Goal: Find specific page/section: Find specific page/section

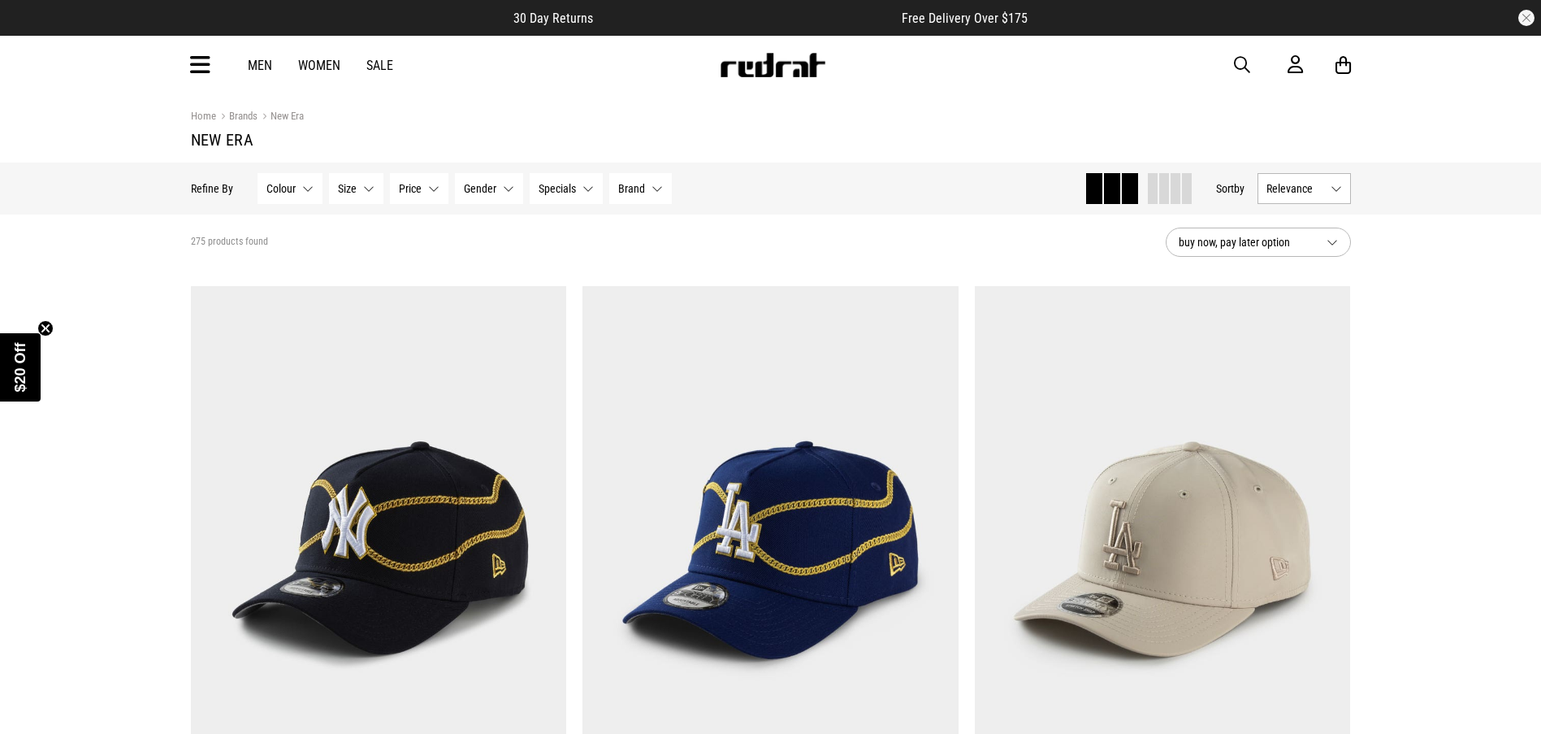
click at [366, 190] on button "Size None selected" at bounding box center [356, 188] width 54 height 31
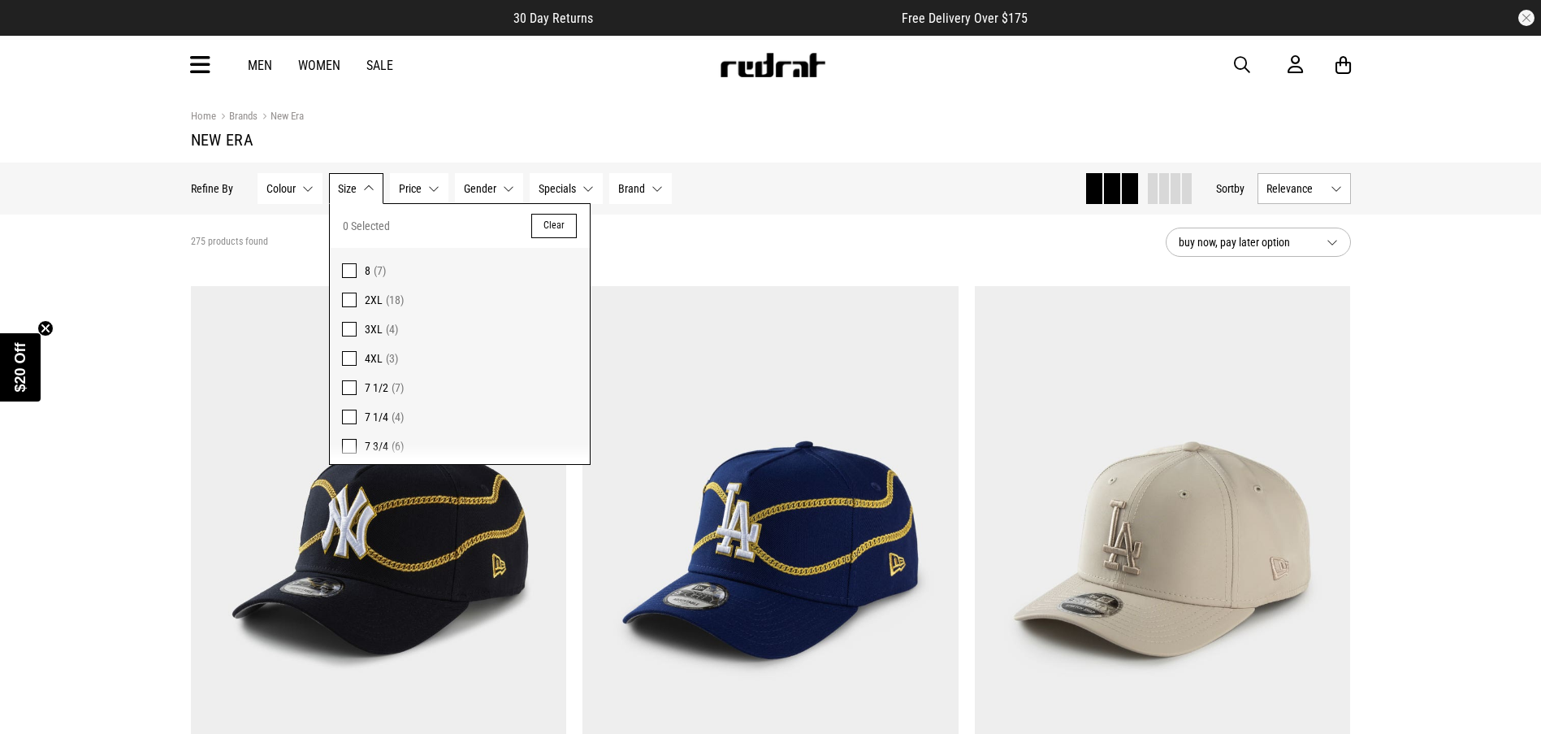
click at [423, 127] on section "Home Brands New Era New Era" at bounding box center [771, 128] width 1160 height 68
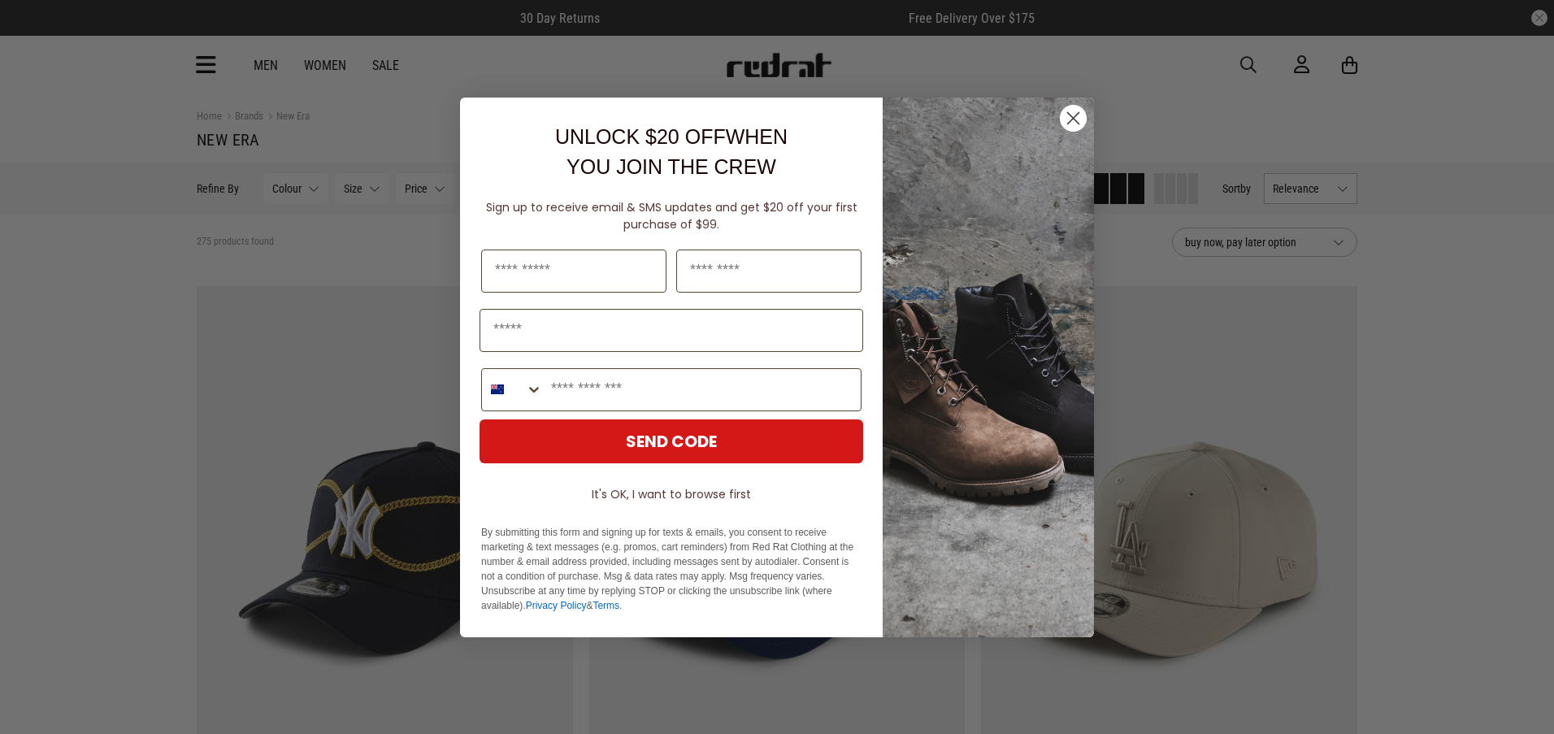
click at [1081, 118] on circle "Close dialog" at bounding box center [1073, 117] width 27 height 27
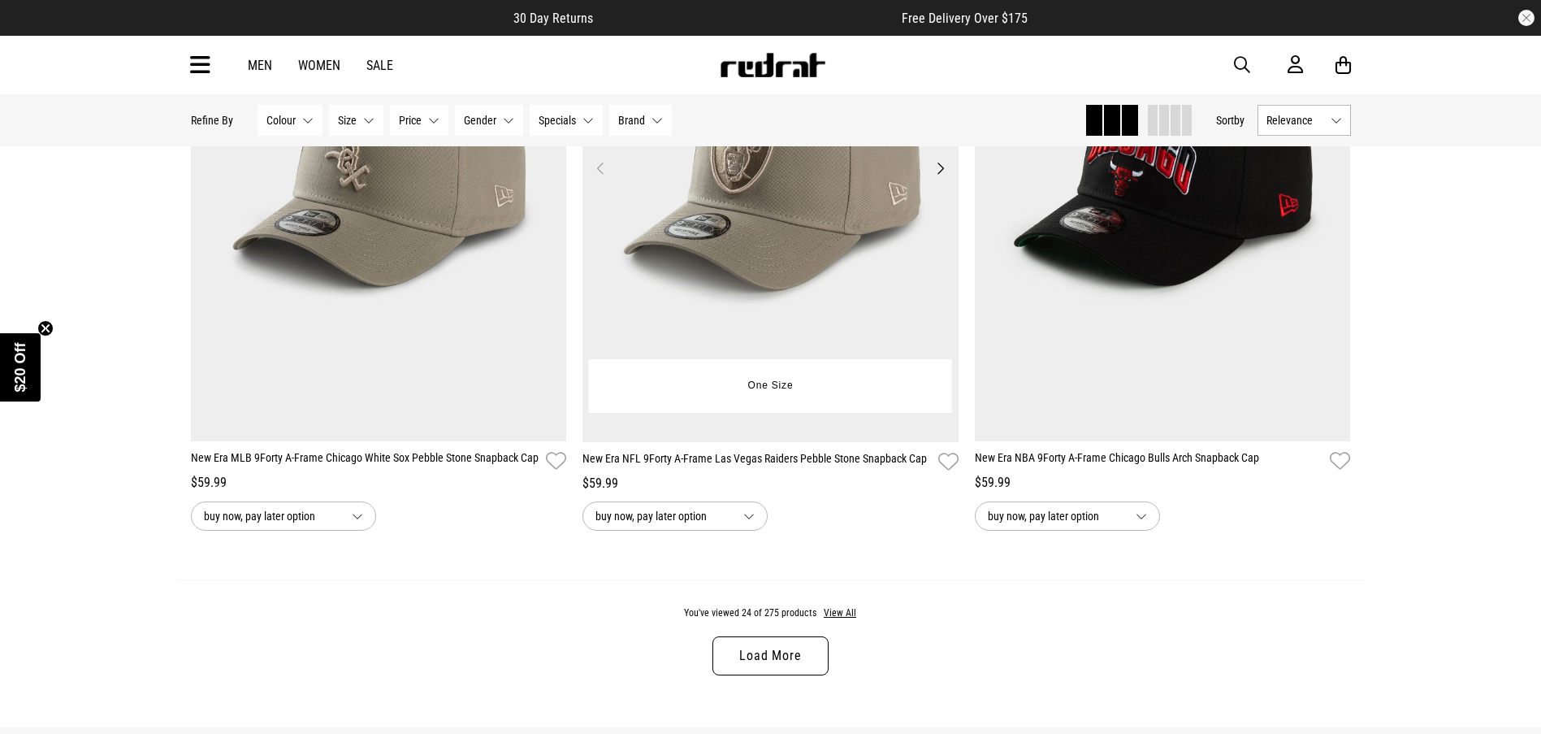
scroll to position [5031, 0]
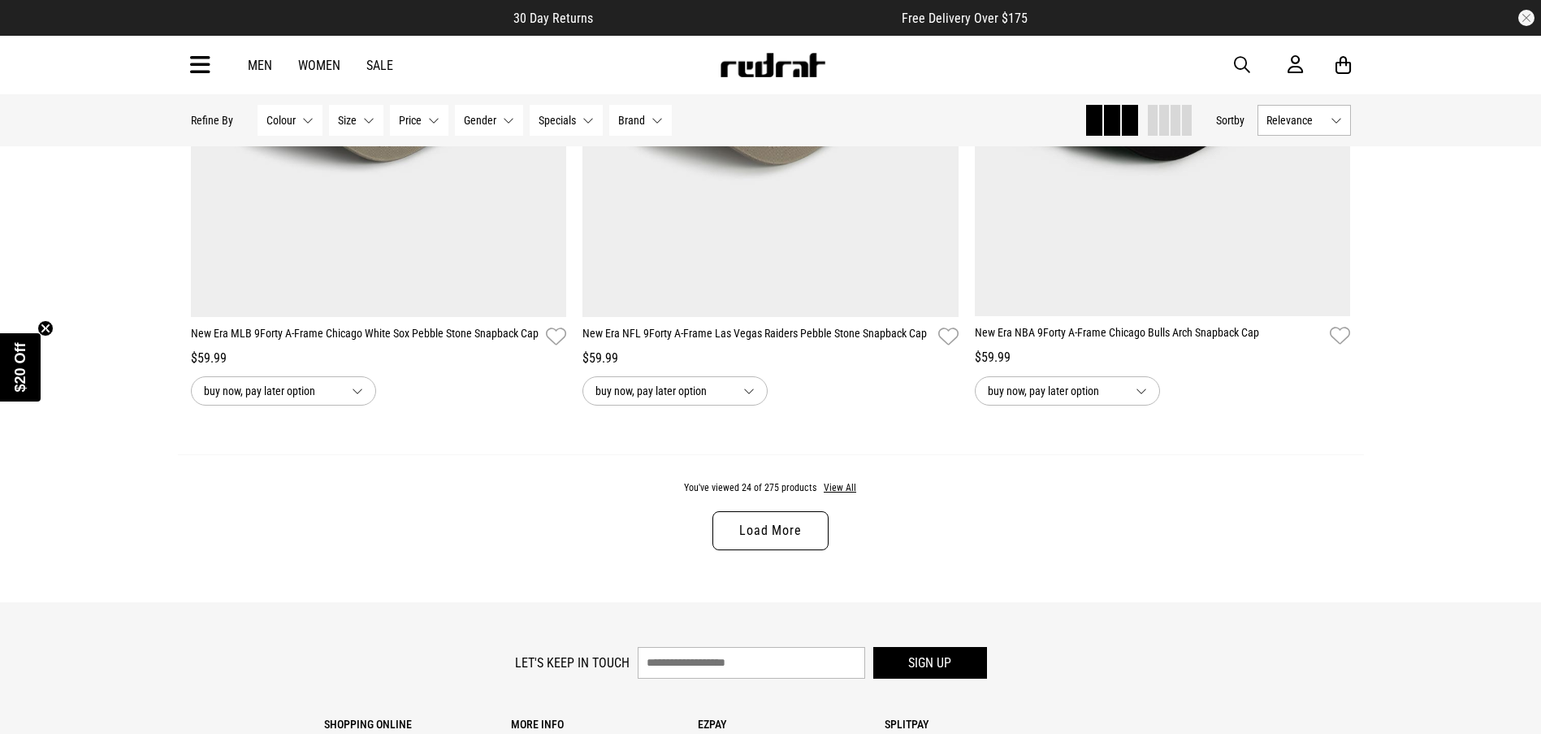
click at [268, 66] on link "Men" at bounding box center [260, 65] width 24 height 15
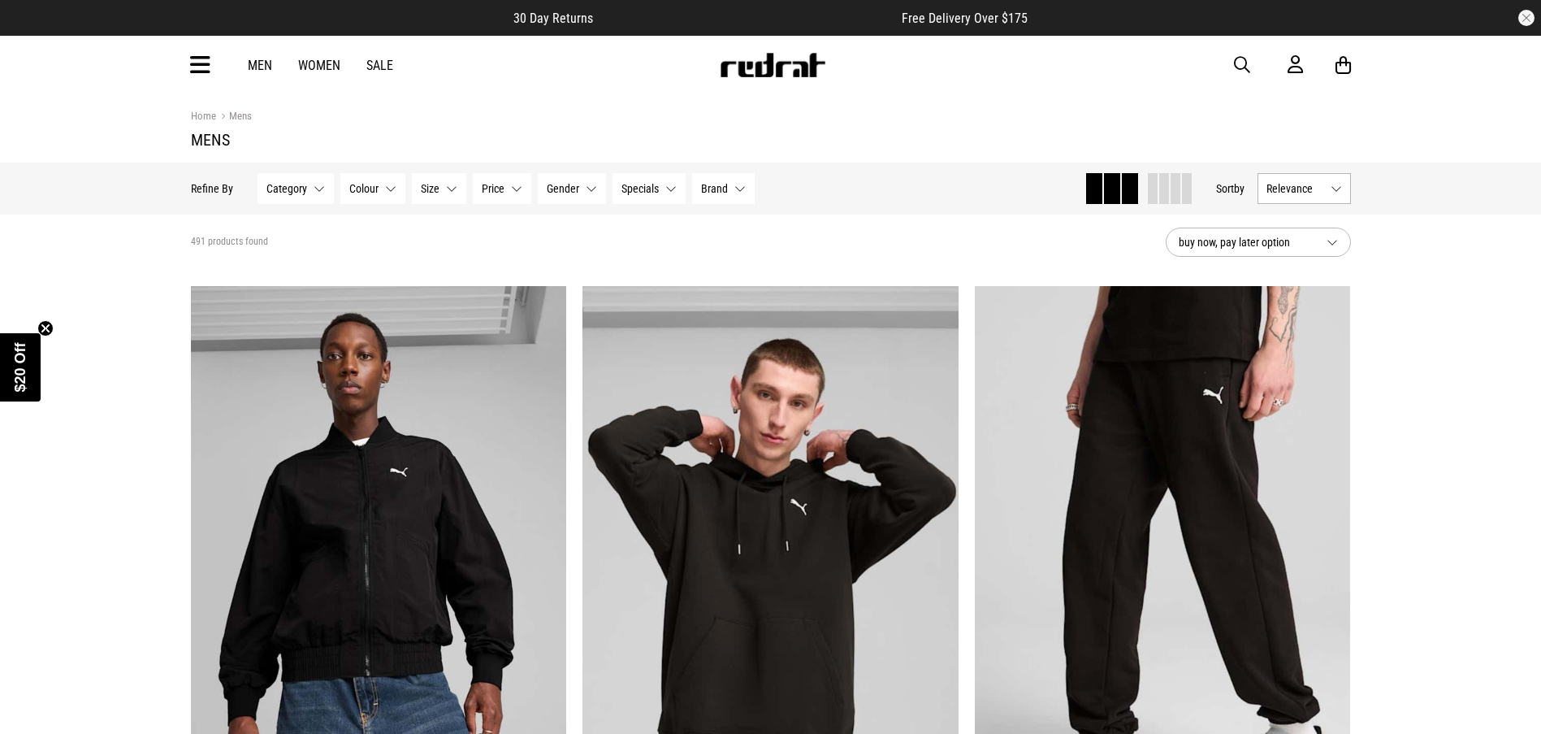
click at [206, 66] on icon at bounding box center [200, 65] width 20 height 27
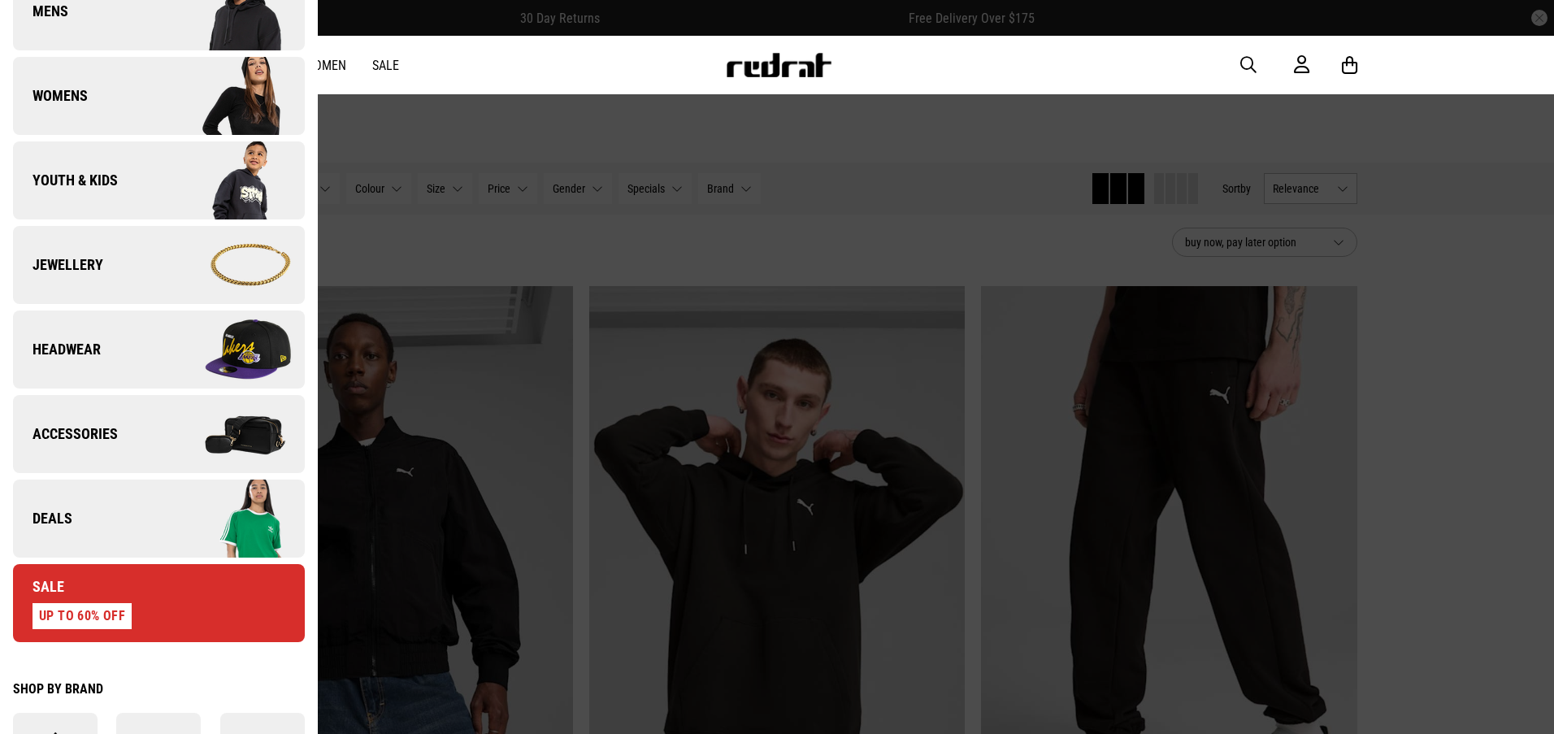
scroll to position [325, 0]
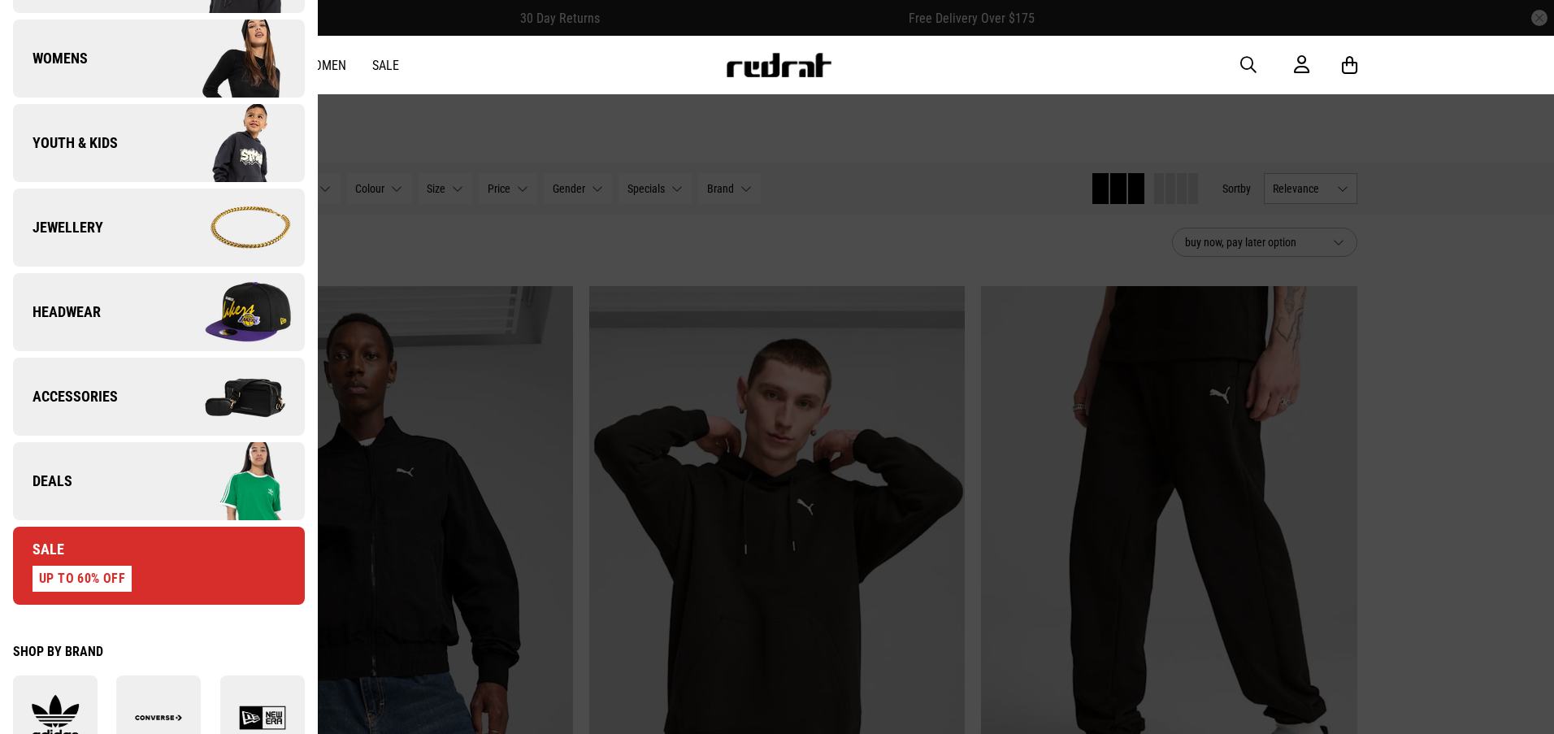
click at [85, 312] on span "Headwear" at bounding box center [57, 312] width 88 height 20
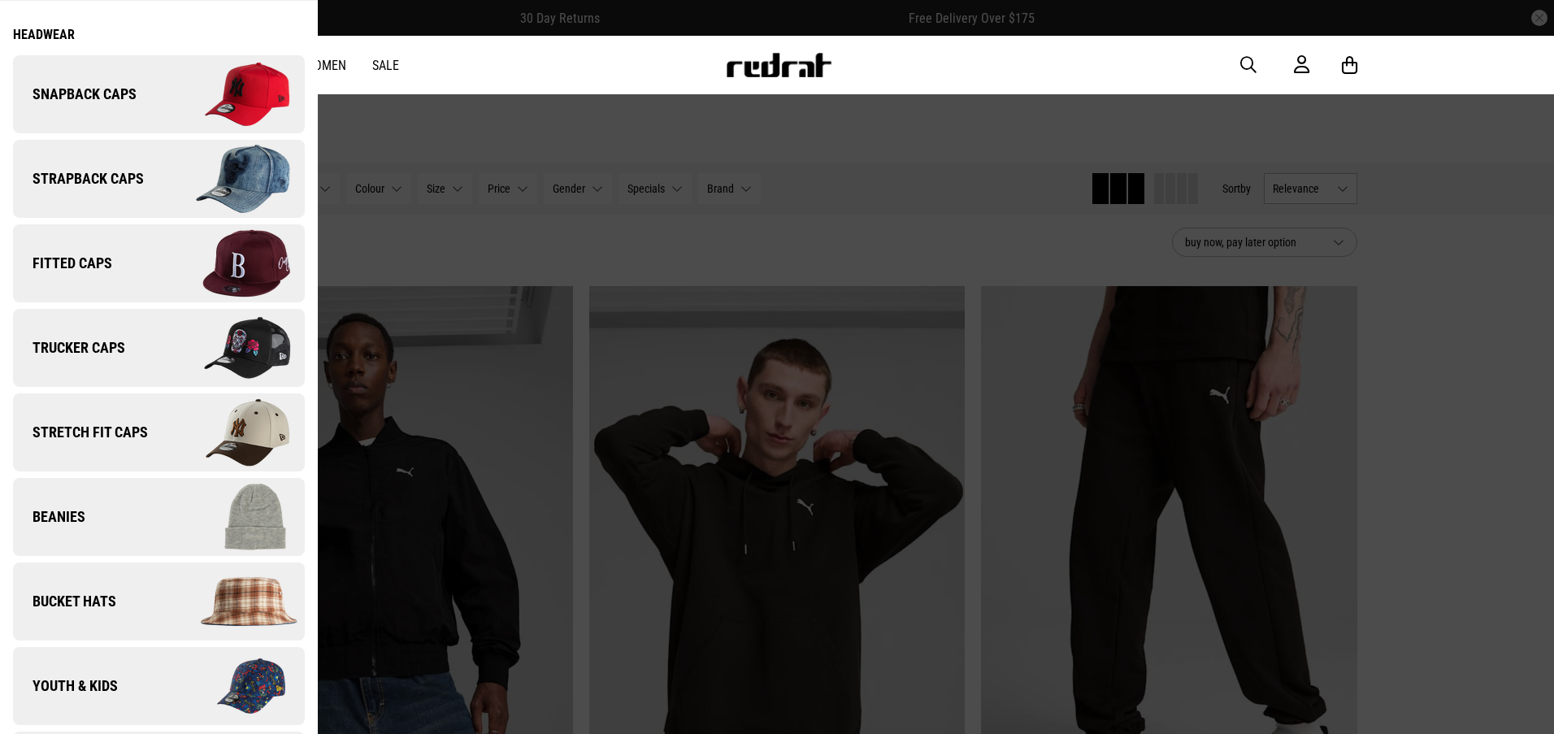
scroll to position [0, 0]
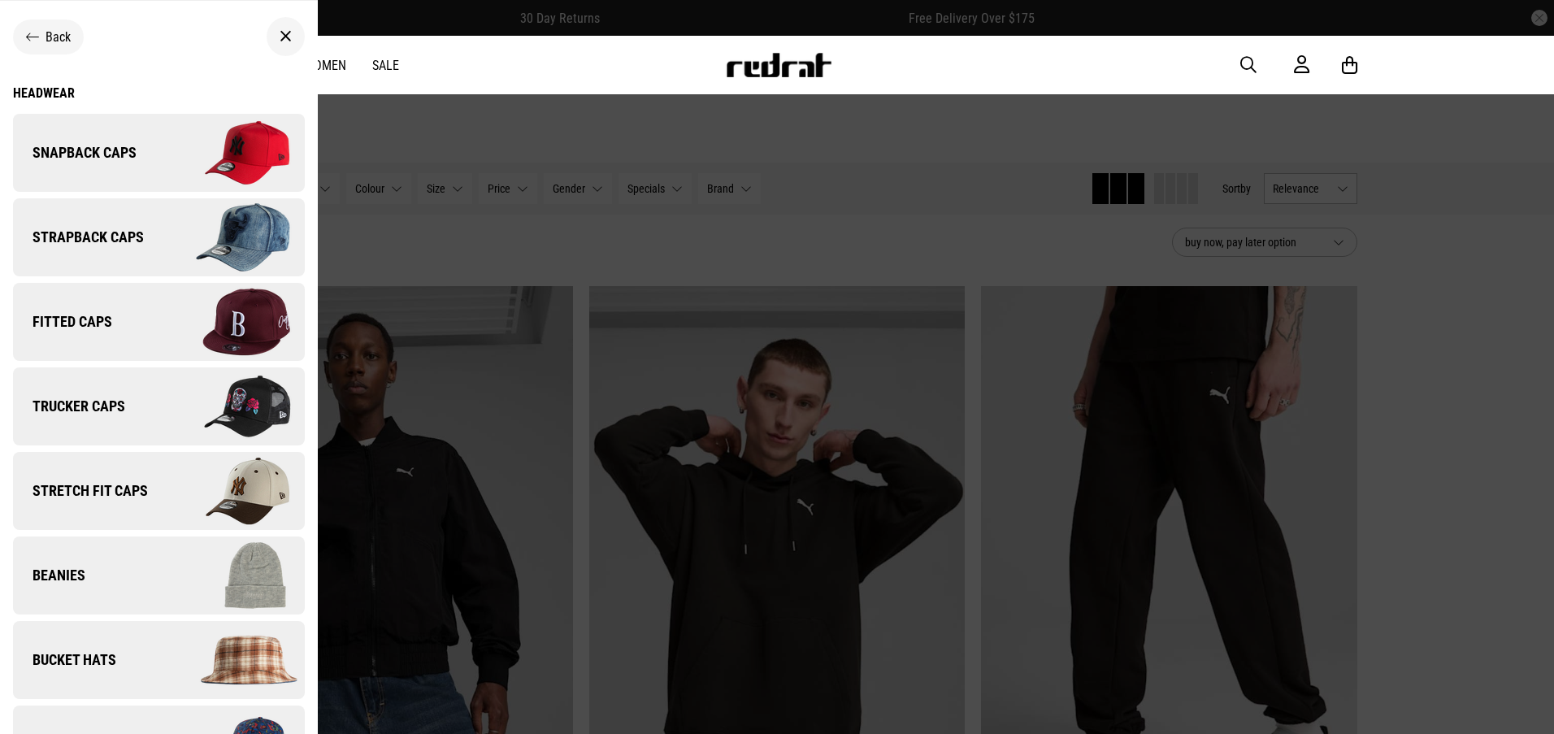
click at [111, 240] on span "Strapback Caps" at bounding box center [78, 238] width 131 height 20
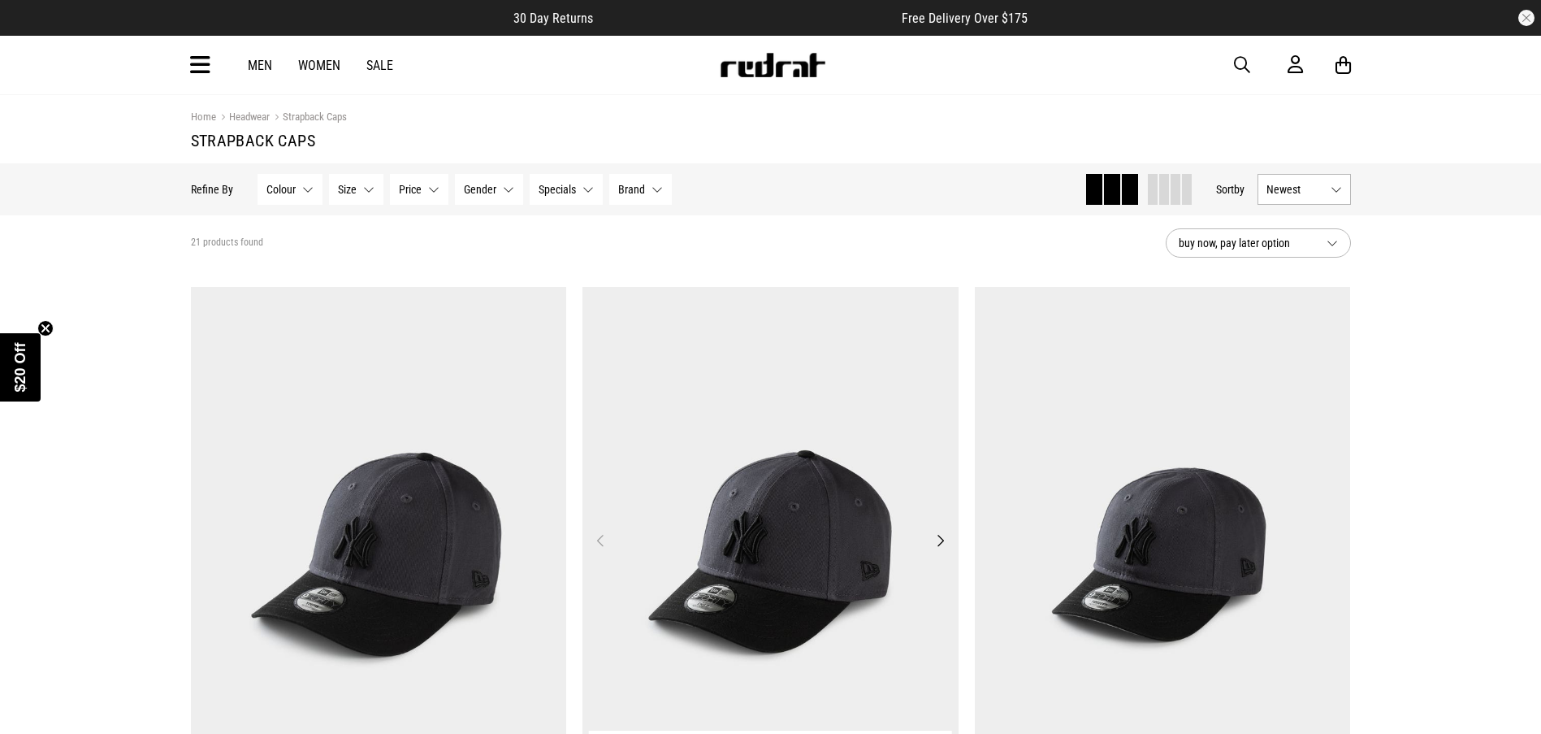
click at [609, 538] on button "Previous" at bounding box center [601, 541] width 20 height 20
click at [603, 541] on button "Previous" at bounding box center [601, 541] width 20 height 20
click at [943, 540] on button "Next" at bounding box center [940, 541] width 20 height 20
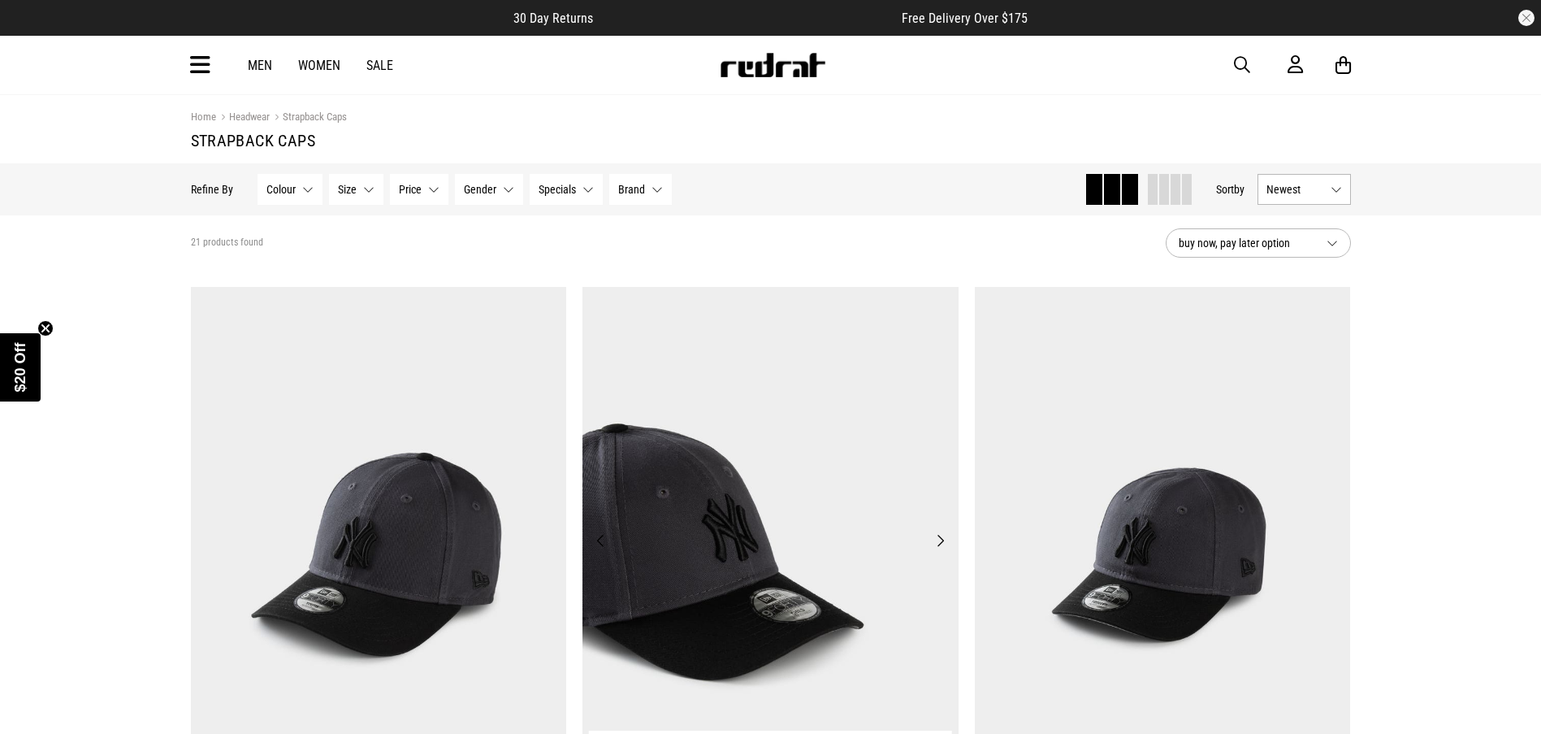
click at [943, 540] on button "Next" at bounding box center [940, 541] width 20 height 20
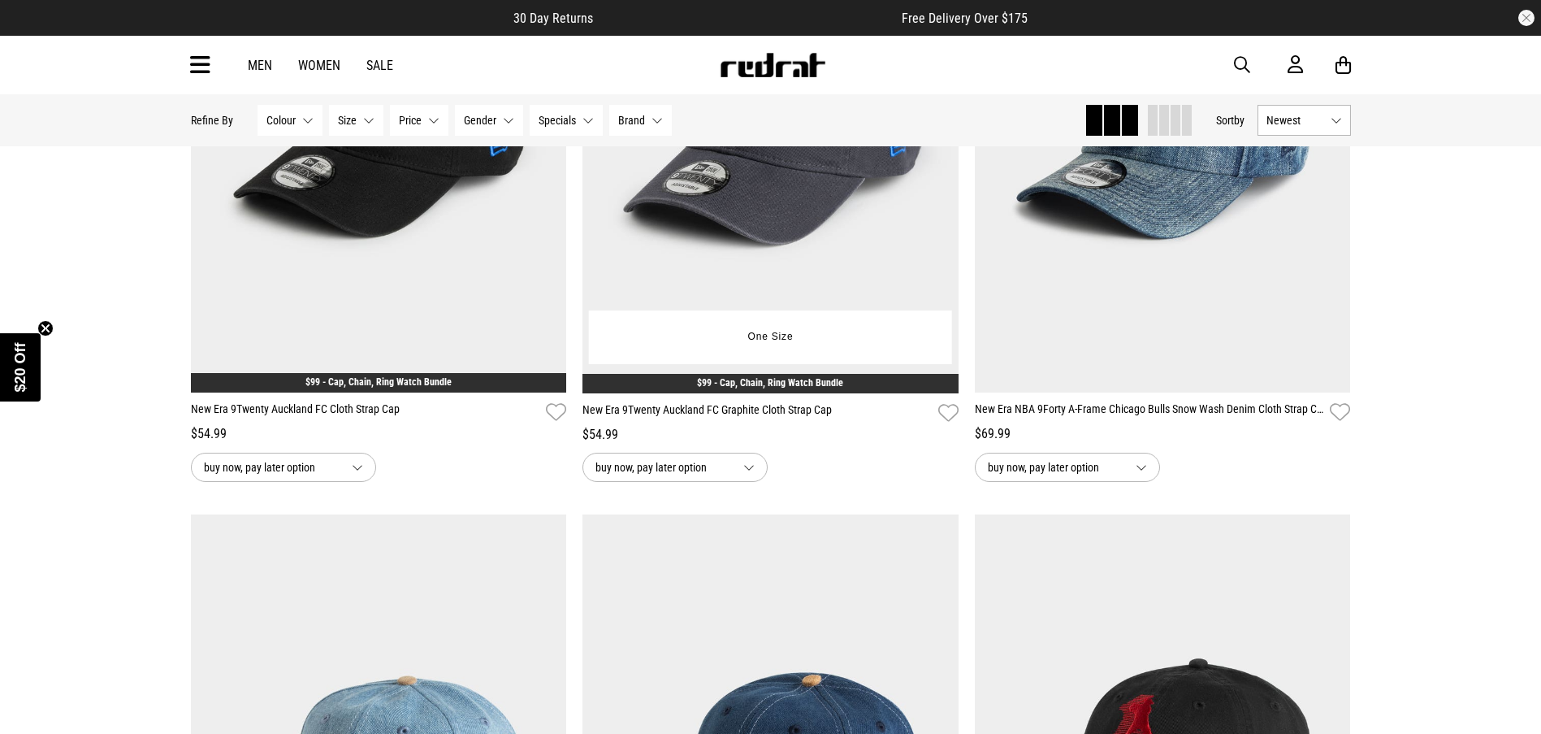
scroll to position [2947, 0]
